Goal: Task Accomplishment & Management: Use online tool/utility

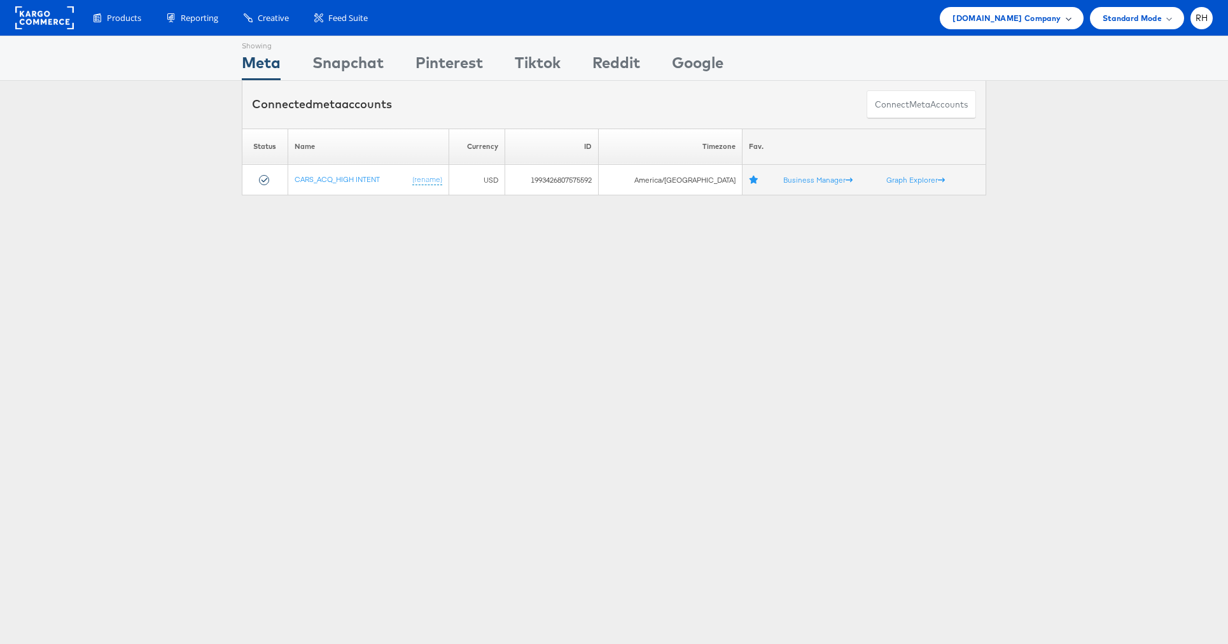
click at [987, 14] on span "[DOMAIN_NAME] Company" at bounding box center [1006, 17] width 108 height 13
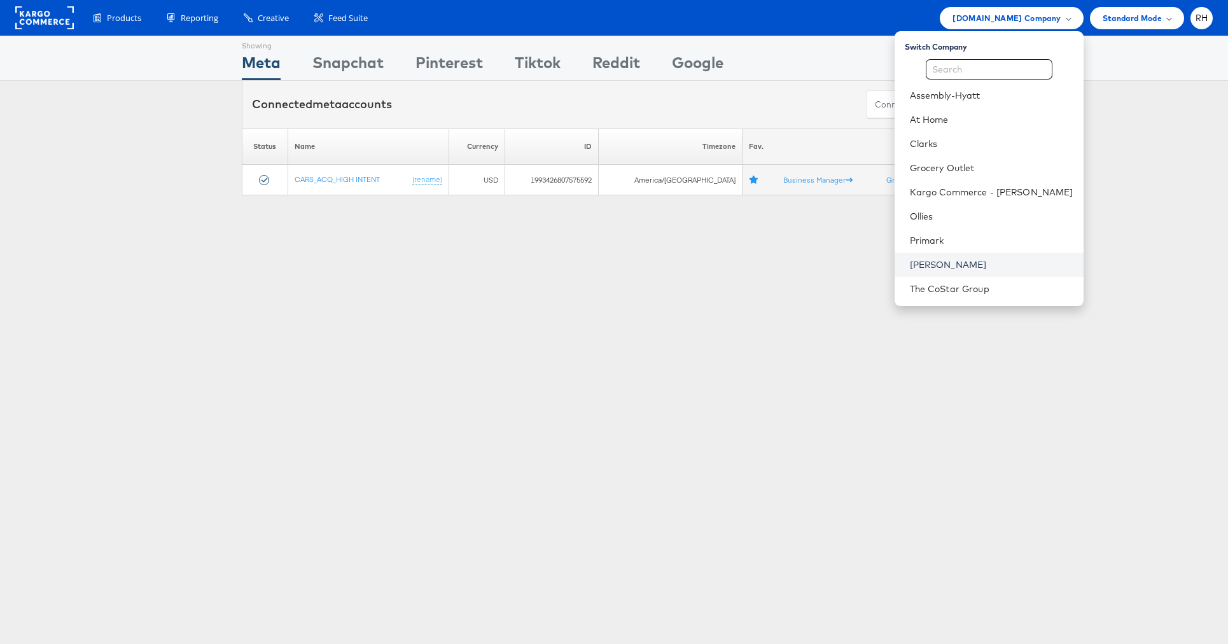
click at [976, 260] on link "Steve Madden" at bounding box center [992, 264] width 164 height 13
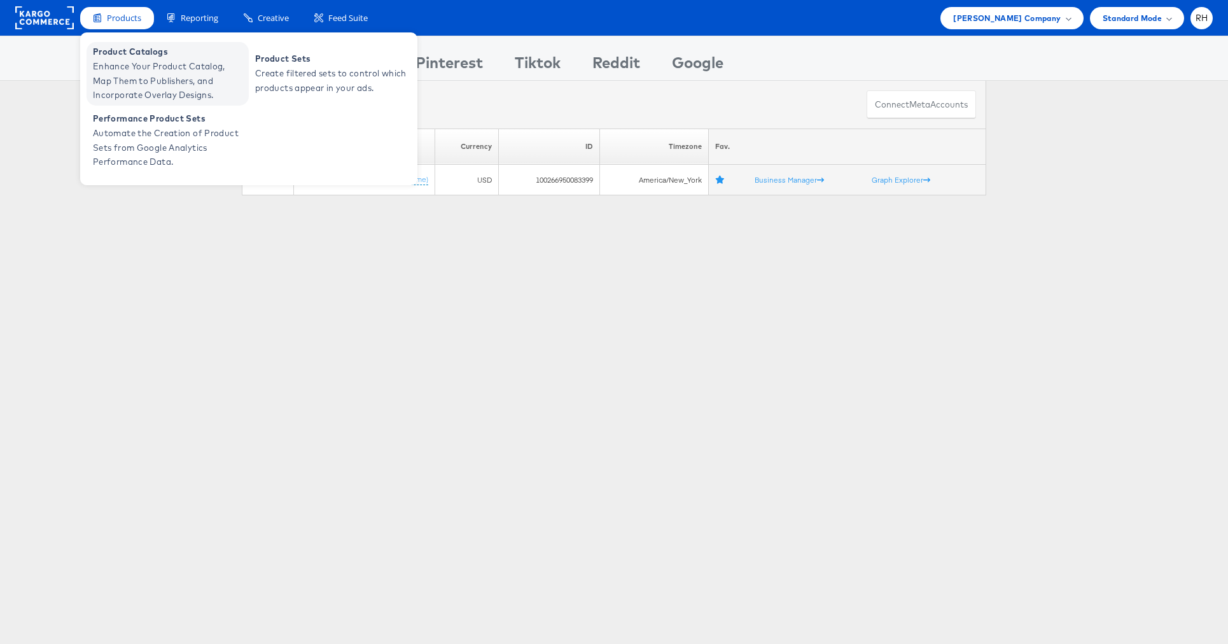
click at [117, 52] on span "Product Catalogs" at bounding box center [169, 52] width 153 height 15
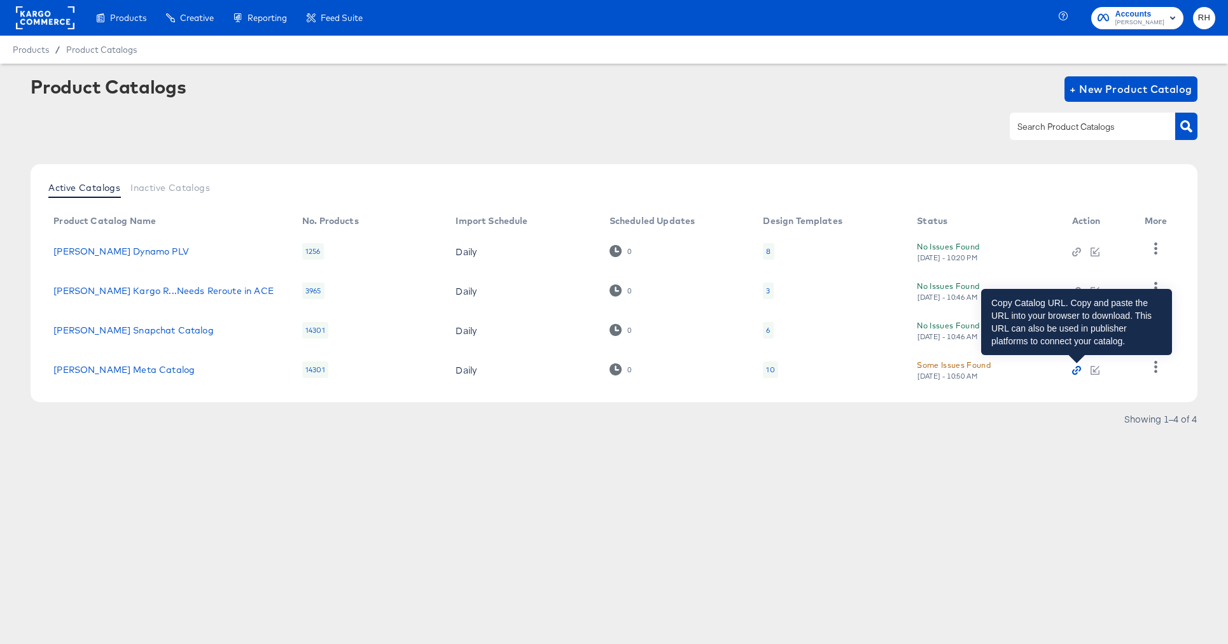
click at [1073, 370] on icon "button" at bounding box center [1075, 372] width 6 height 6
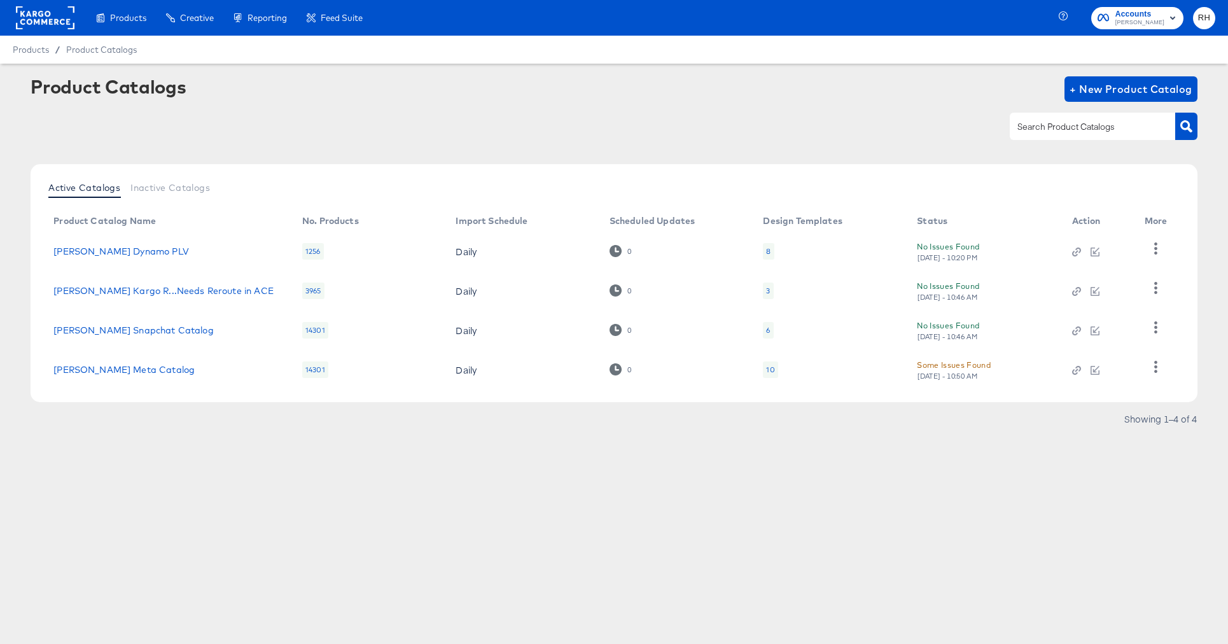
click at [770, 366] on div "10" at bounding box center [770, 370] width 8 height 10
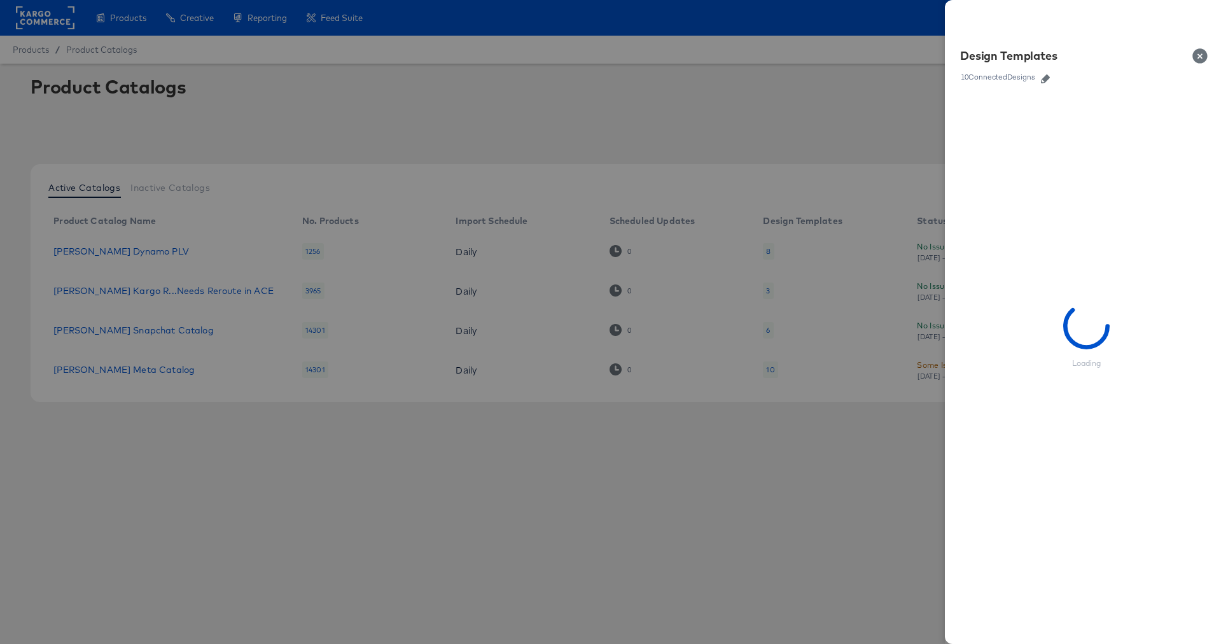
click at [1050, 74] on icon "button" at bounding box center [1045, 78] width 9 height 9
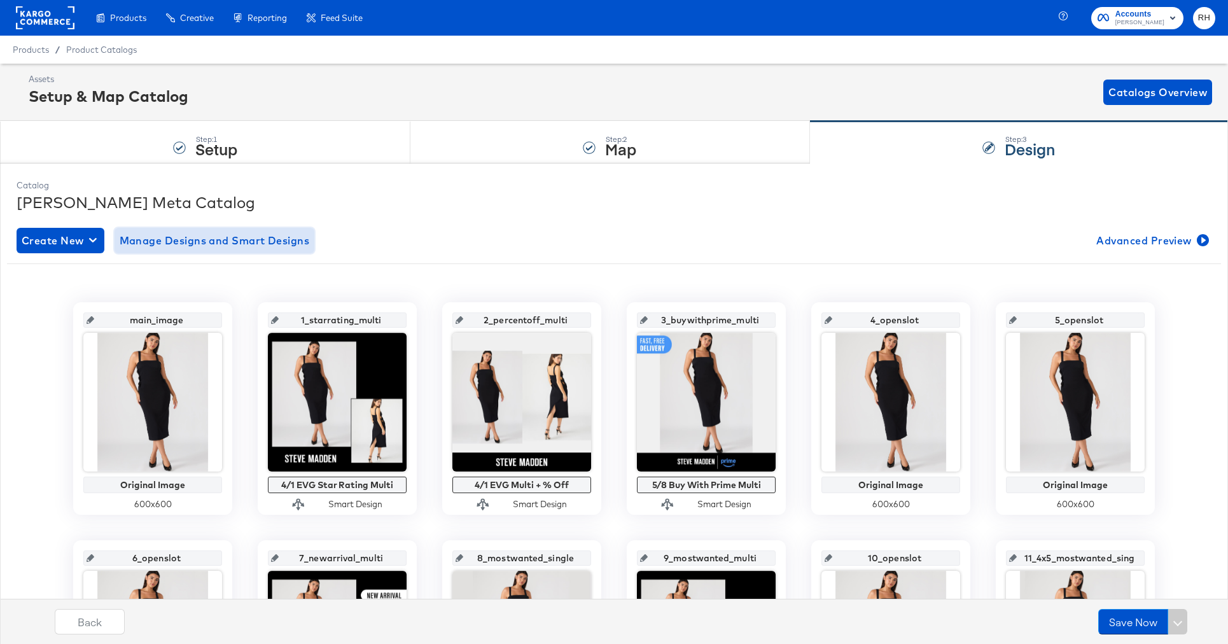
click at [190, 237] on span "Manage Designs and Smart Designs" at bounding box center [215, 241] width 190 height 18
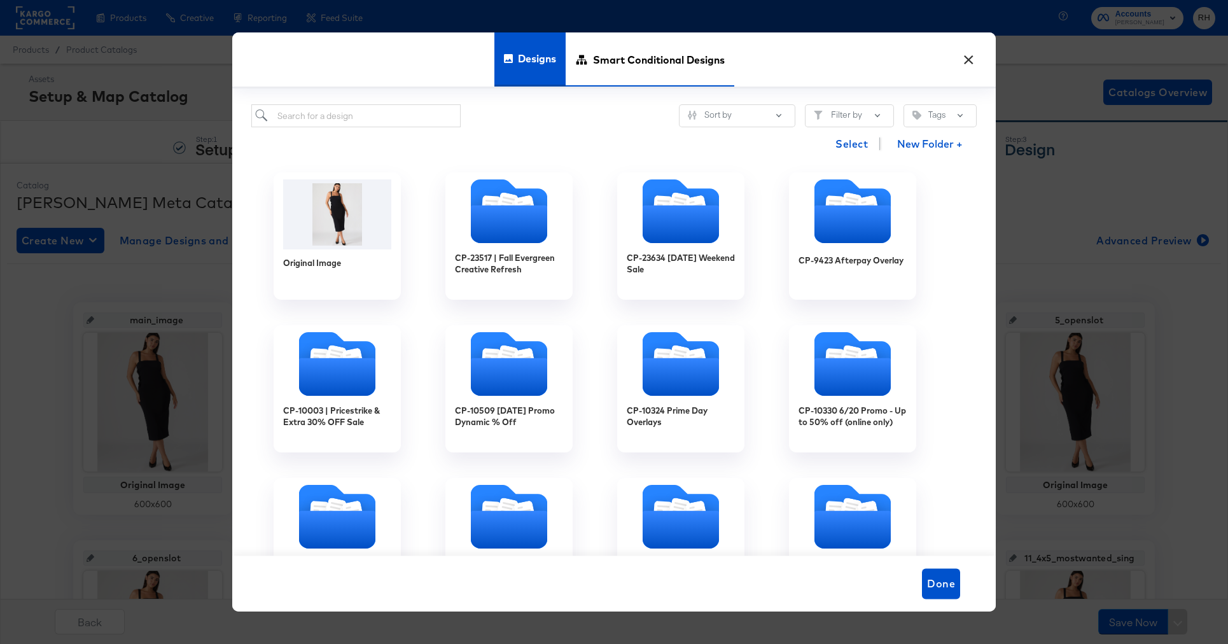
click at [603, 64] on span "Smart Conditional Designs" at bounding box center [659, 59] width 132 height 56
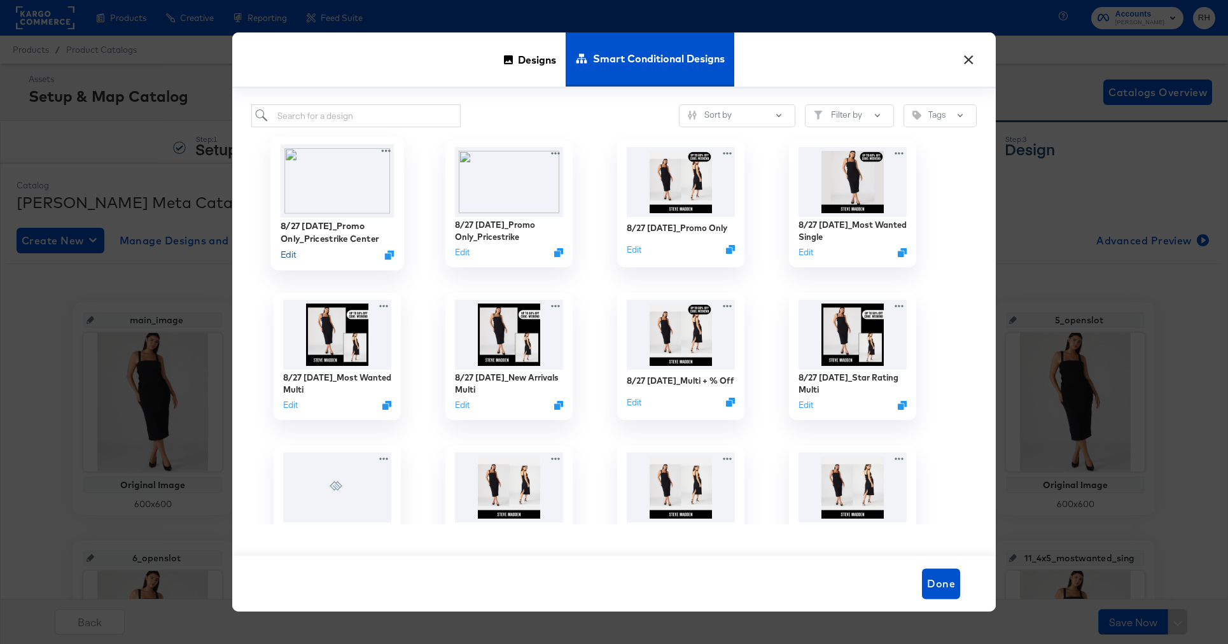
click at [289, 255] on button "Edit" at bounding box center [288, 255] width 15 height 12
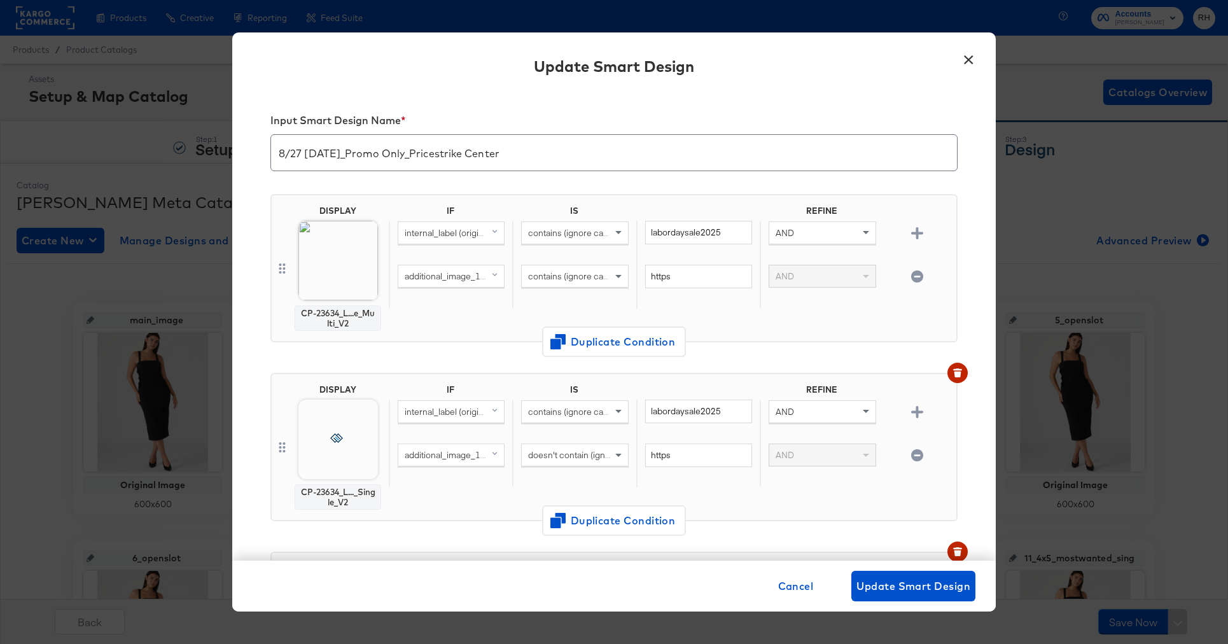
click at [459, 235] on span "internal_label (original)" at bounding box center [449, 232] width 88 height 11
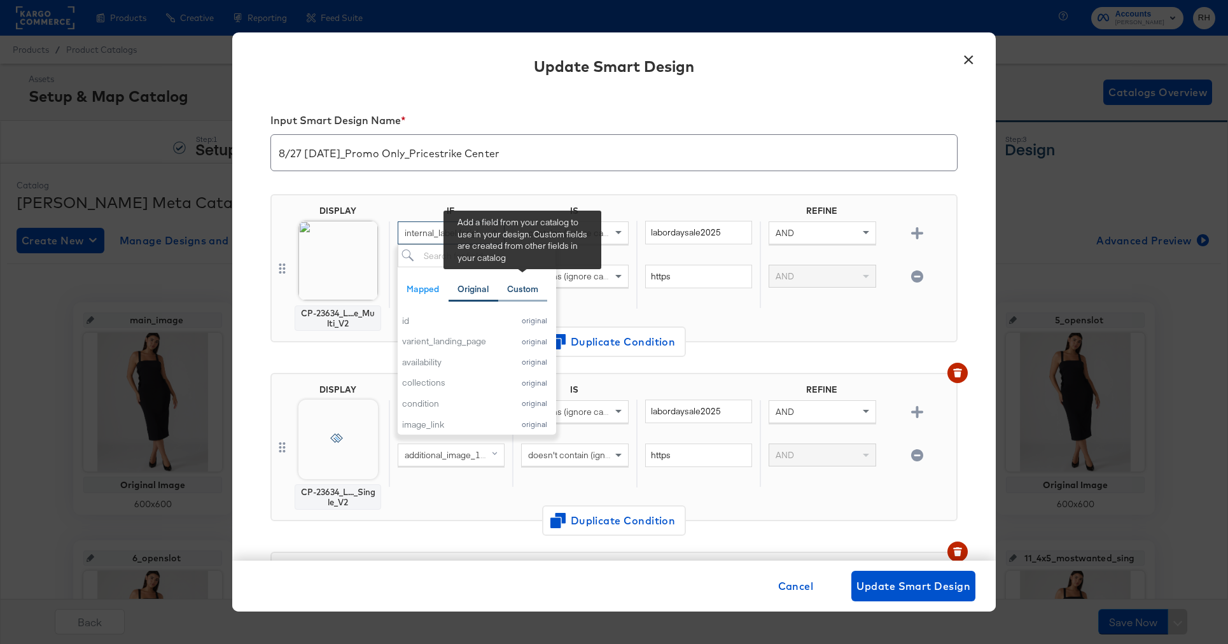
click at [517, 289] on div "Custom" at bounding box center [522, 289] width 31 height 12
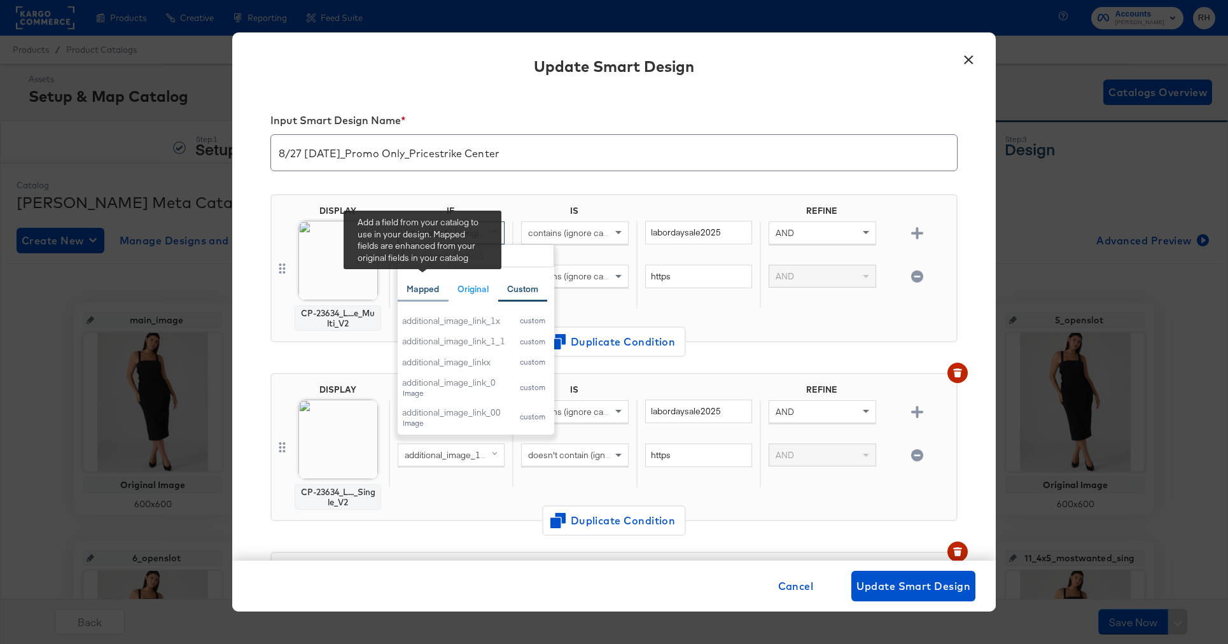
click at [426, 288] on div "Mapped" at bounding box center [423, 289] width 32 height 12
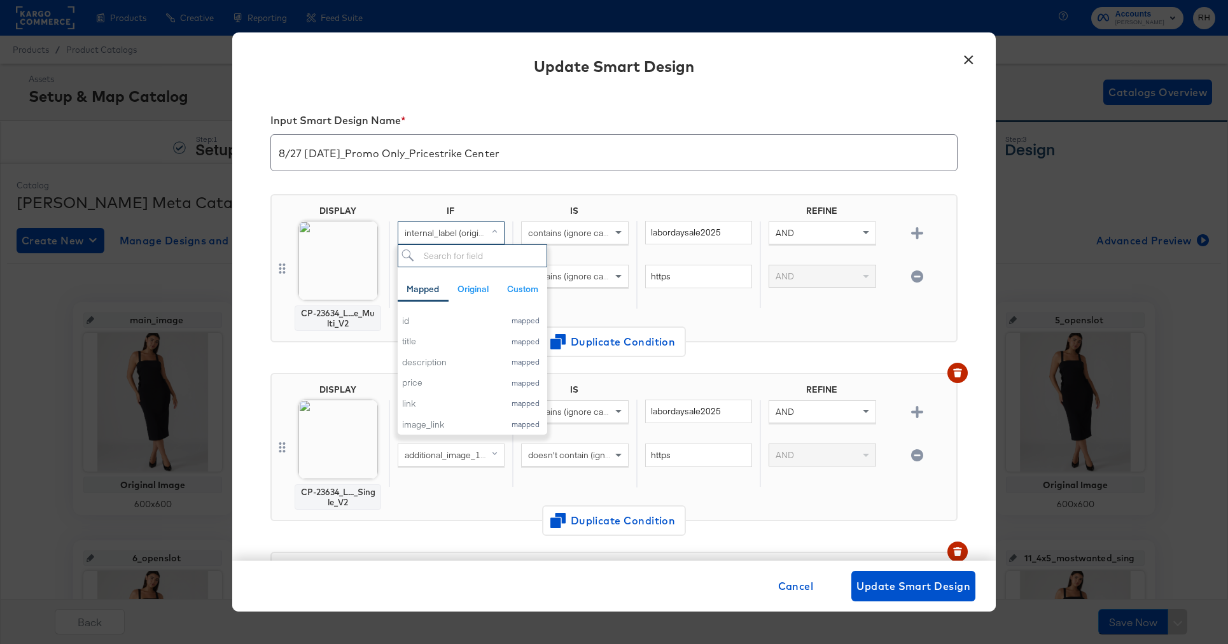
click at [445, 251] on input "search" at bounding box center [473, 256] width 150 height 24
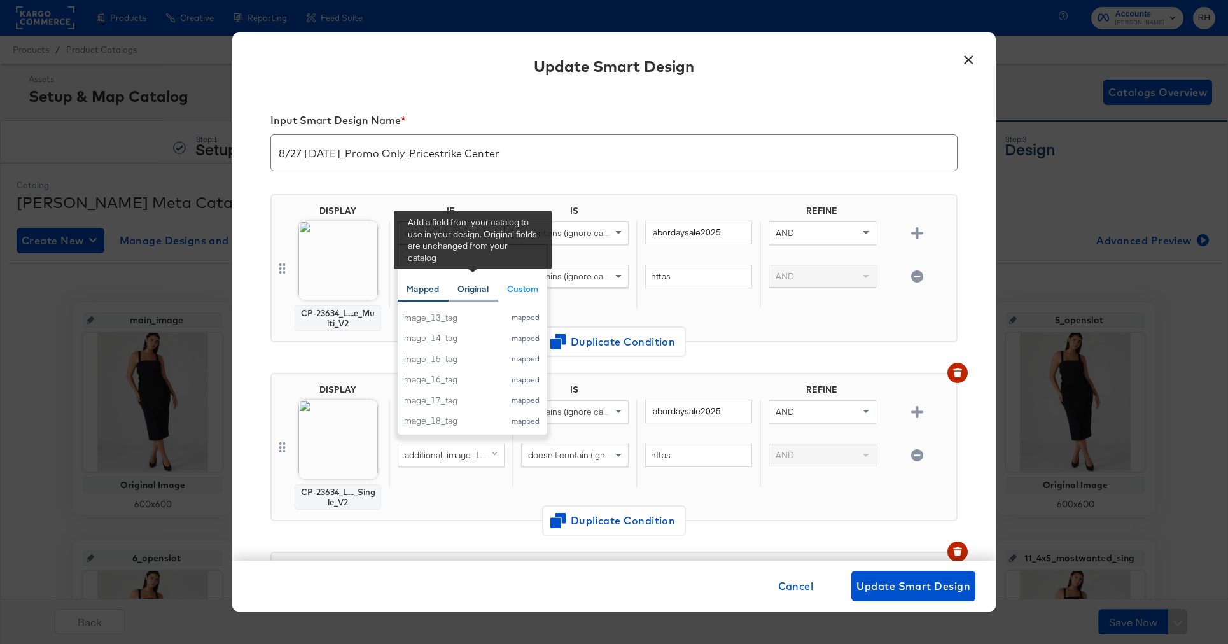
type input "tag"
click at [471, 292] on div "Original" at bounding box center [472, 289] width 31 height 12
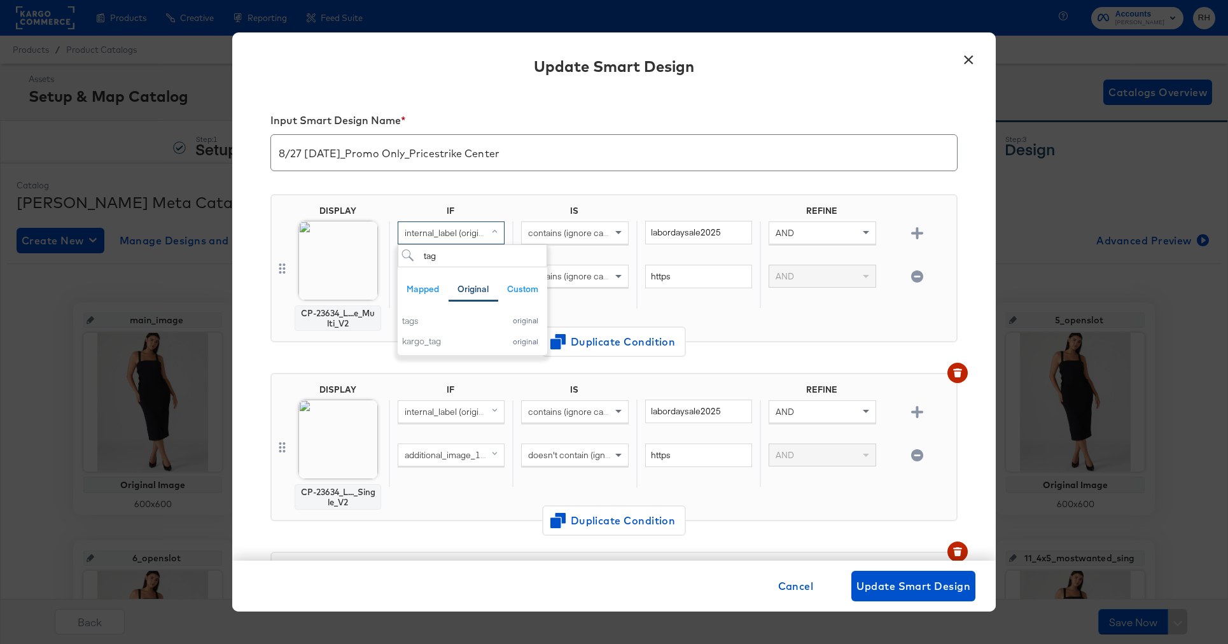
click at [545, 204] on div "DISPLAY CP-23634_L...e_Multi_V2 IF IS REFINE internal_label (original) tag Mapp…" at bounding box center [613, 268] width 687 height 148
click at [968, 53] on button "×" at bounding box center [968, 56] width 23 height 23
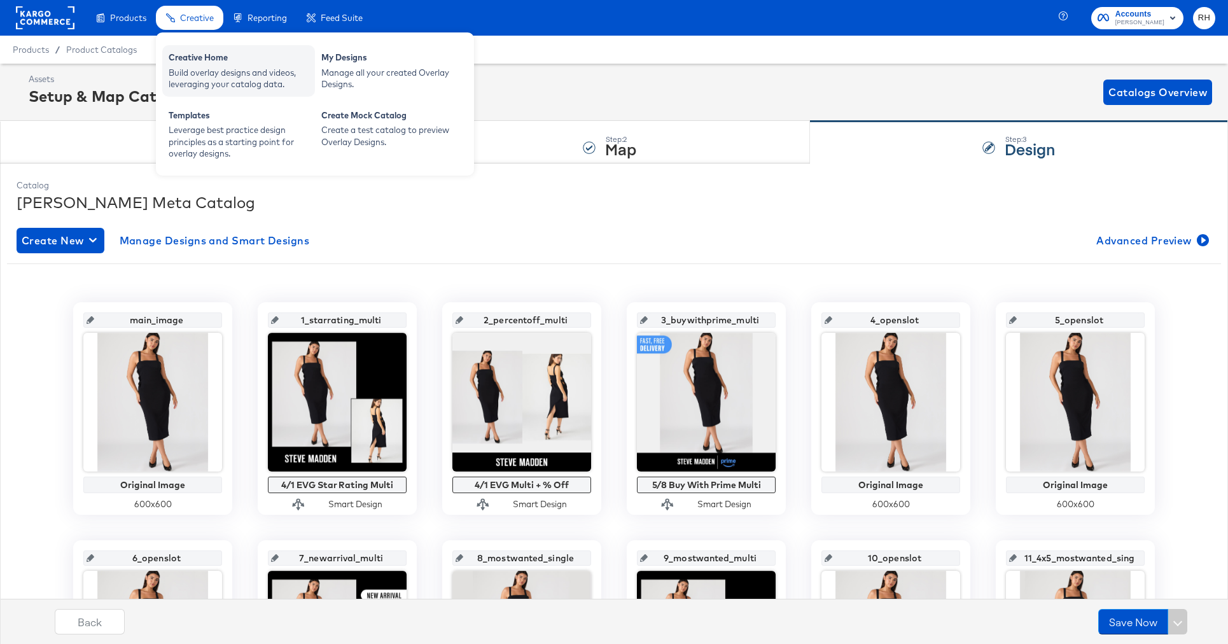
click at [206, 68] on div "Build overlay designs and videos, leveraging your catalog data." at bounding box center [239, 79] width 140 height 24
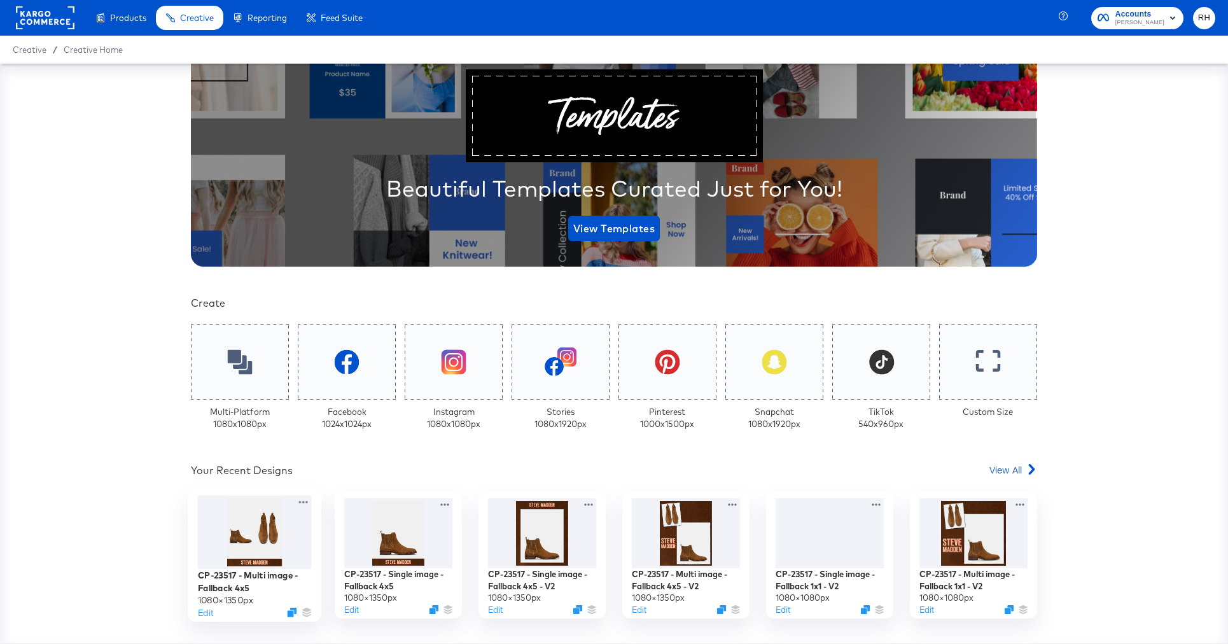
scroll to position [111, 0]
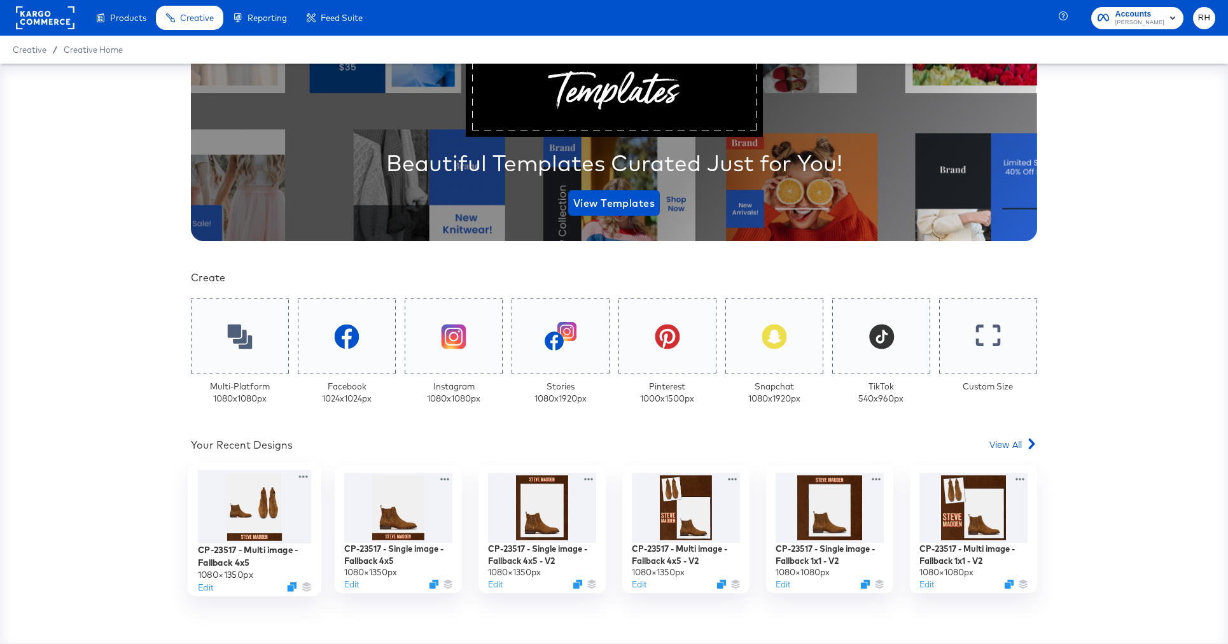
click at [246, 526] on div at bounding box center [255, 507] width 114 height 74
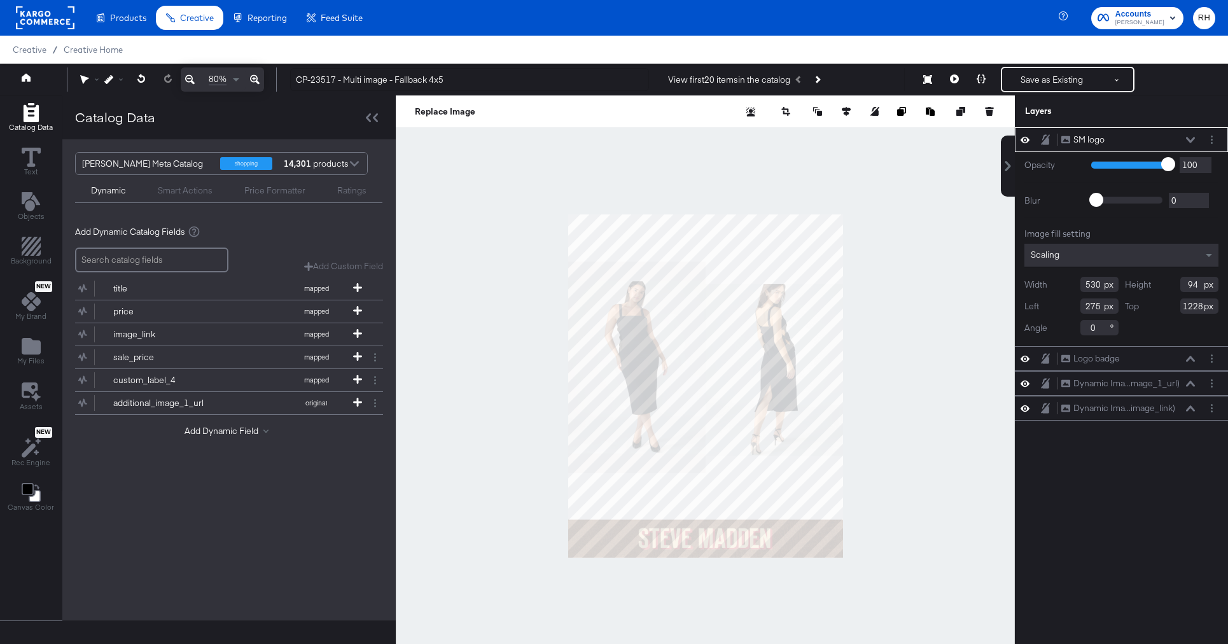
click at [178, 193] on div "Smart Actions" at bounding box center [185, 191] width 55 height 12
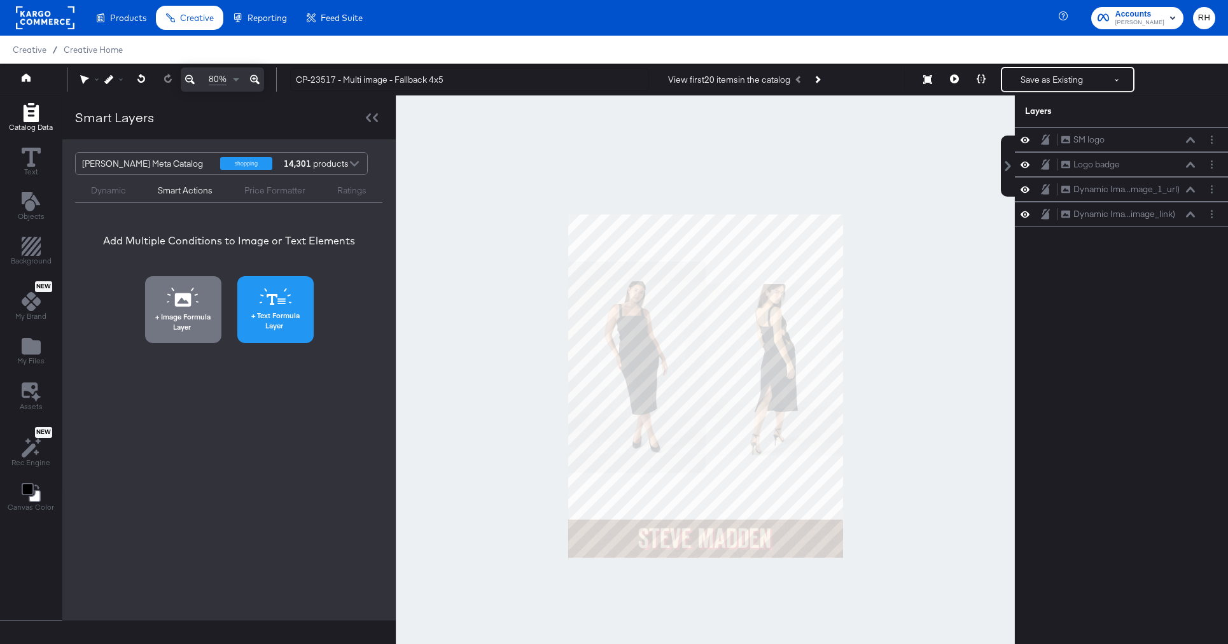
click at [285, 320] on span "Text Formula Layer" at bounding box center [275, 320] width 69 height 20
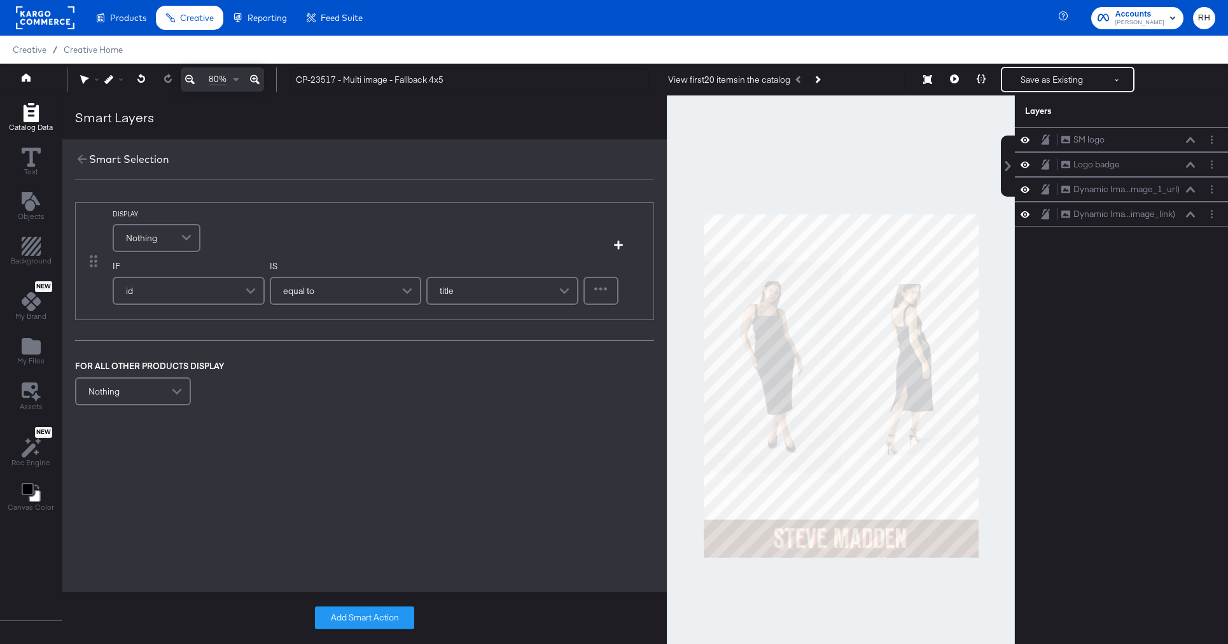
click at [189, 286] on div "id" at bounding box center [189, 290] width 150 height 25
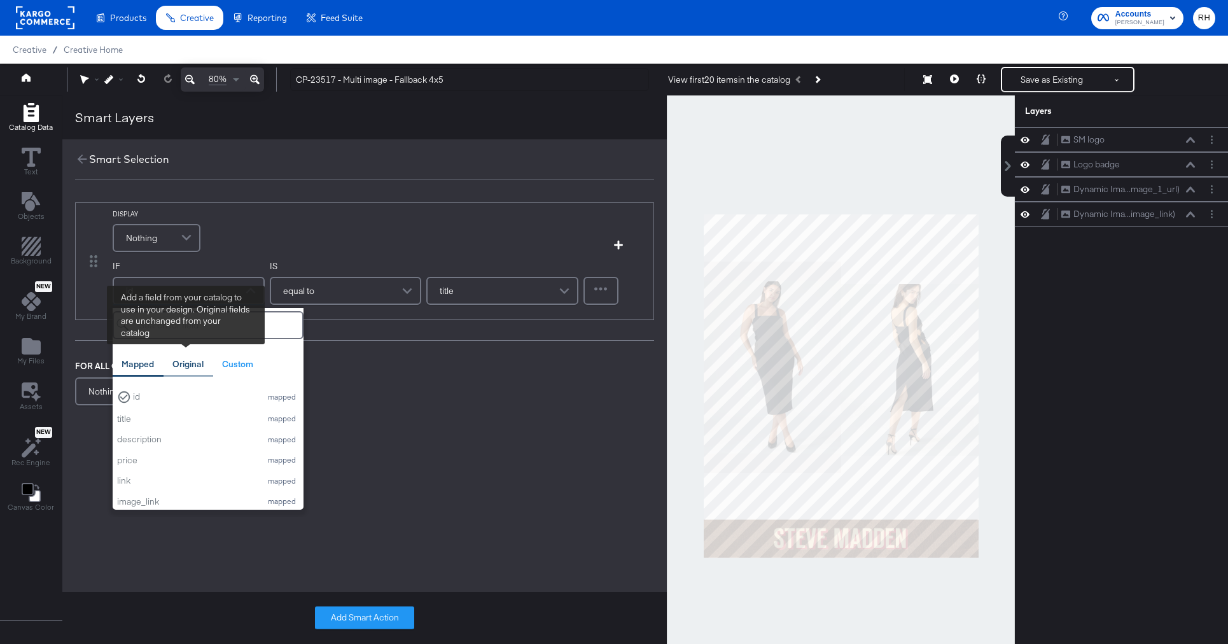
click at [186, 368] on div "Original" at bounding box center [187, 364] width 31 height 12
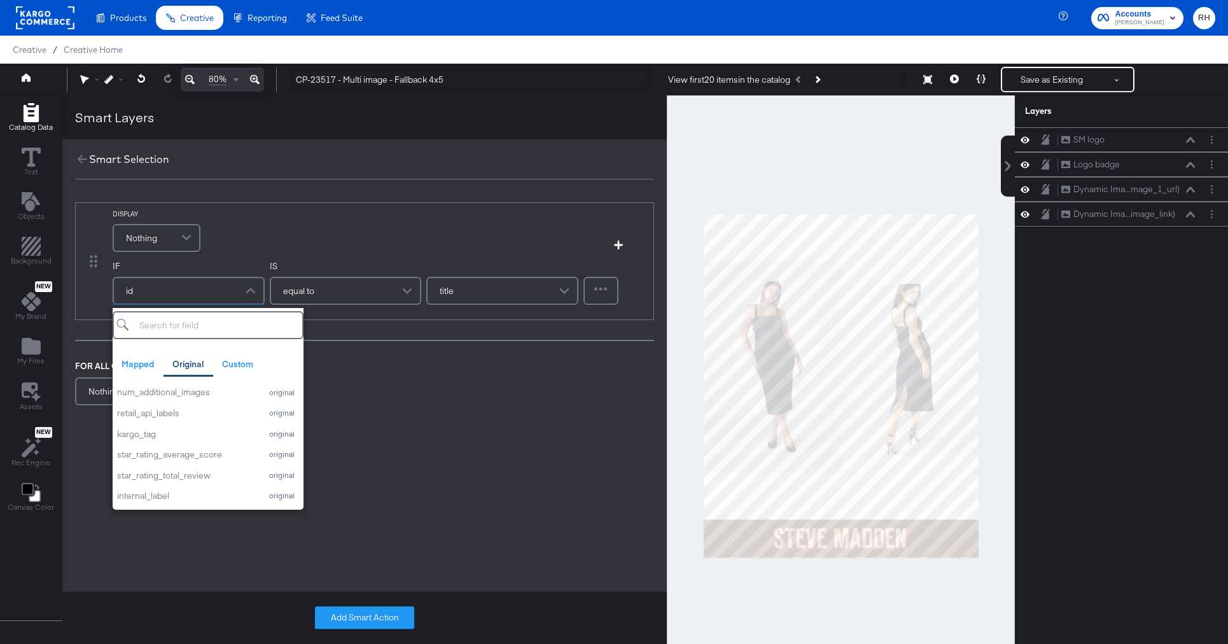
scroll to position [688, 0]
